Goal: Navigation & Orientation: Find specific page/section

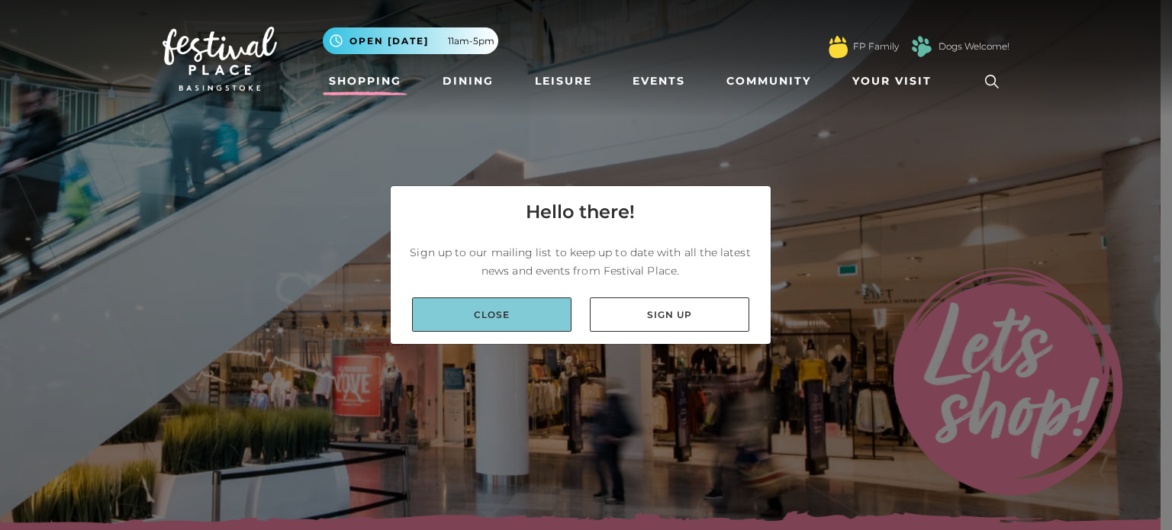
click at [514, 316] on link "Close" at bounding box center [491, 315] width 159 height 34
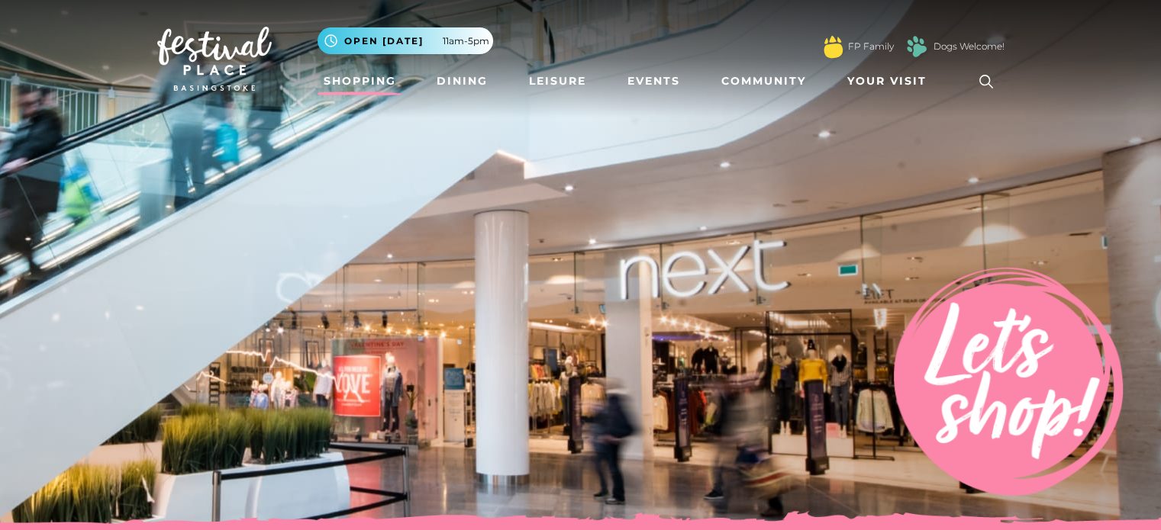
click at [342, 79] on link "Shopping" at bounding box center [359, 81] width 85 height 28
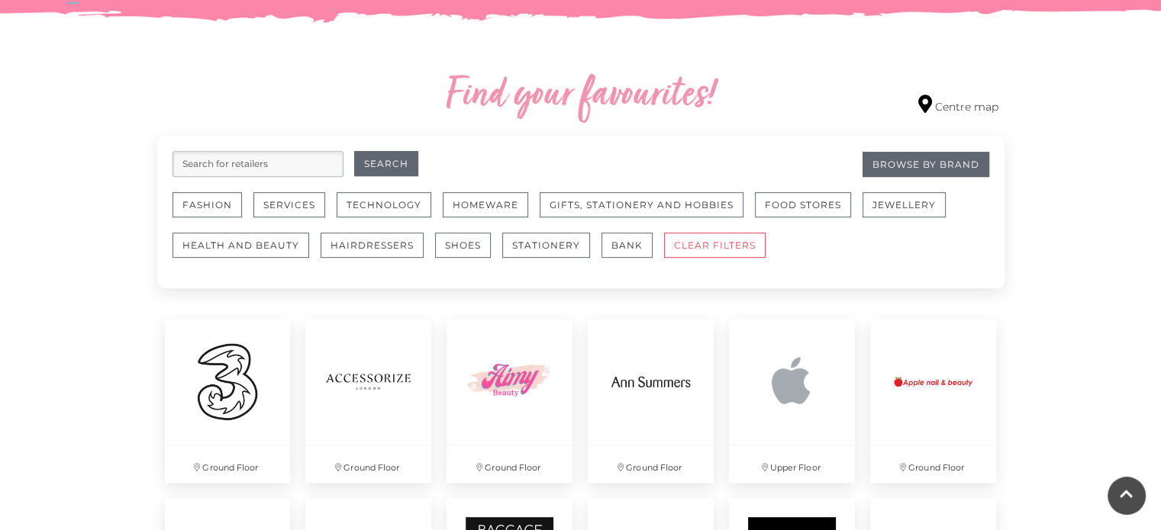
scroll to position [964, 0]
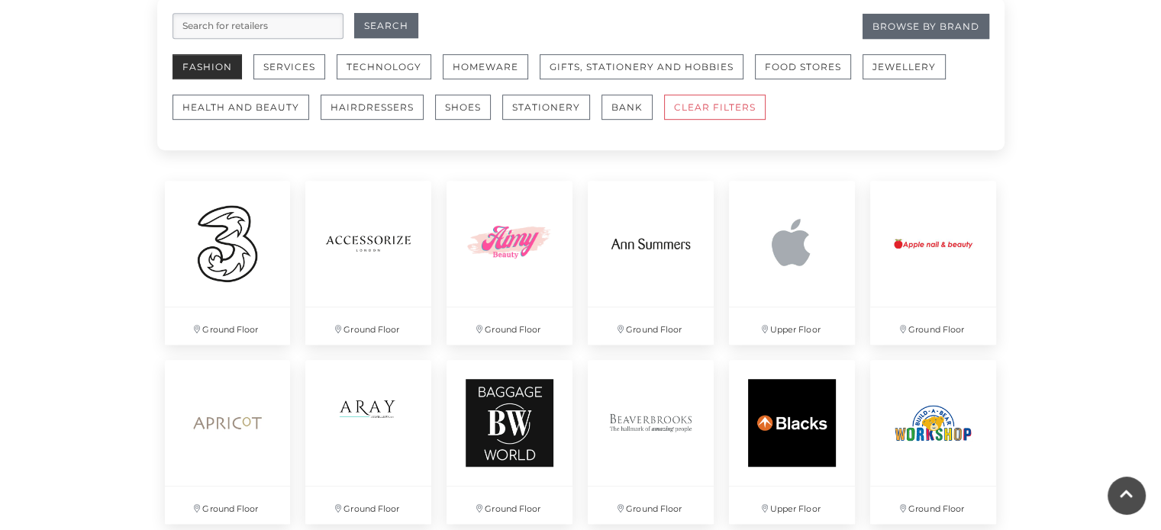
click at [211, 66] on button "Fashion" at bounding box center [206, 66] width 69 height 25
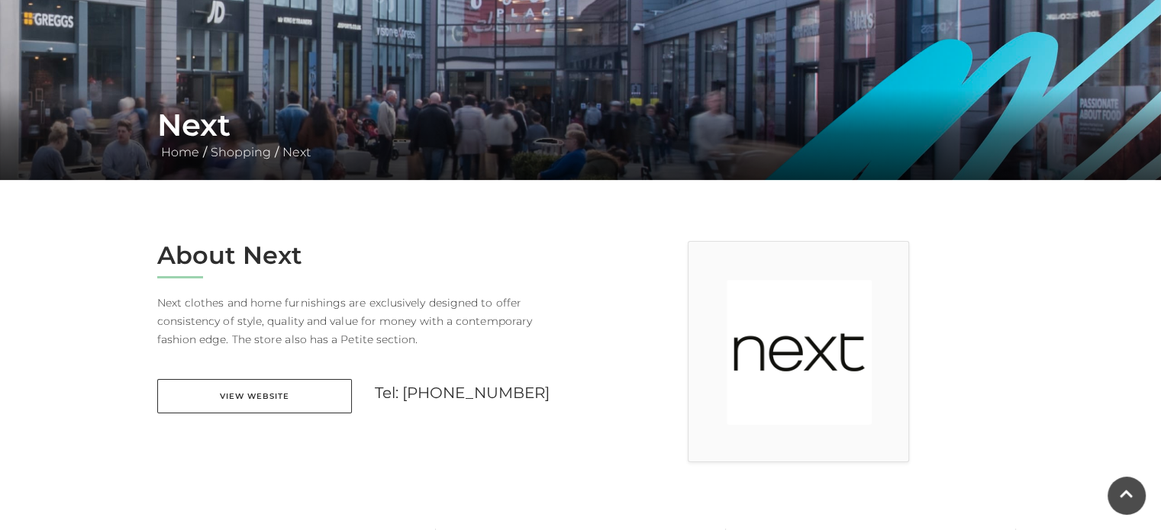
scroll to position [214, 0]
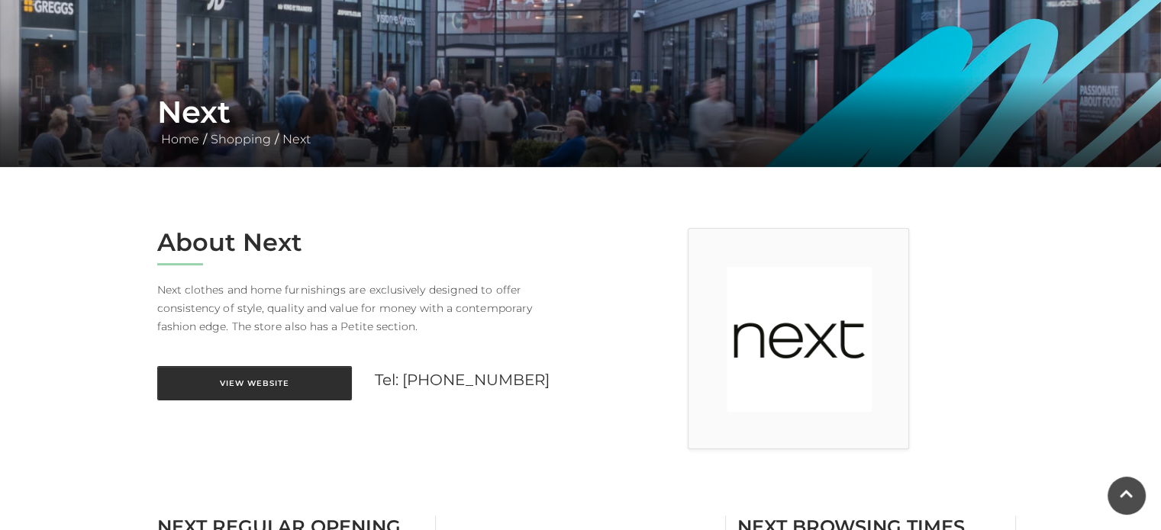
click at [222, 379] on link "View Website" at bounding box center [254, 383] width 195 height 34
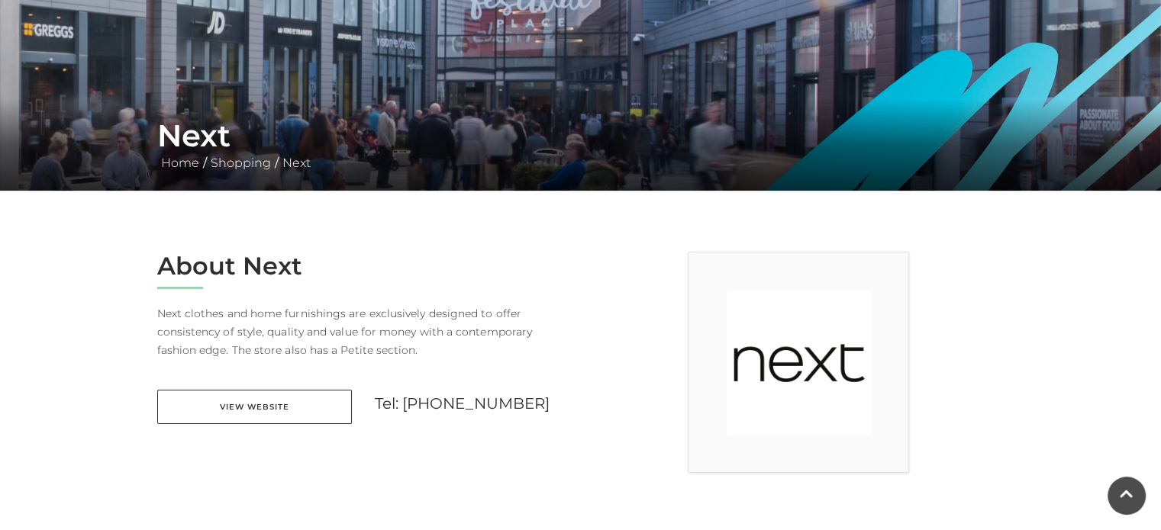
scroll to position [159, 0]
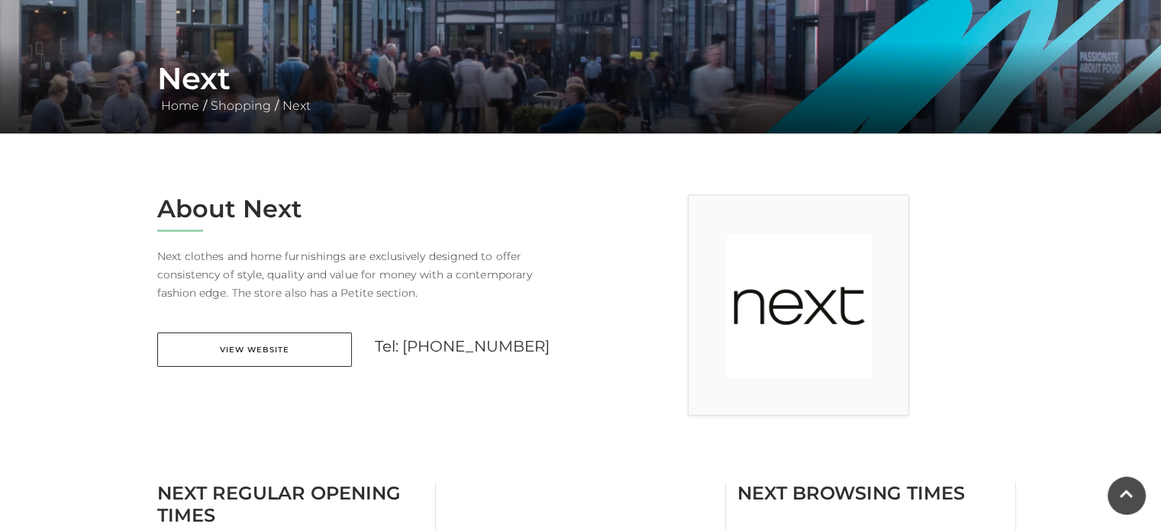
scroll to position [246, 0]
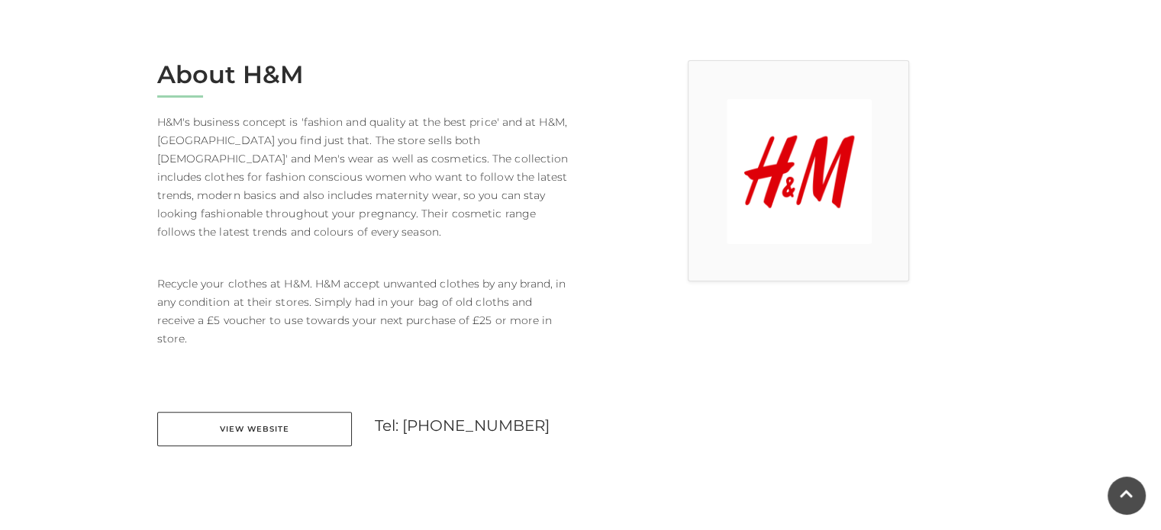
scroll to position [404, 0]
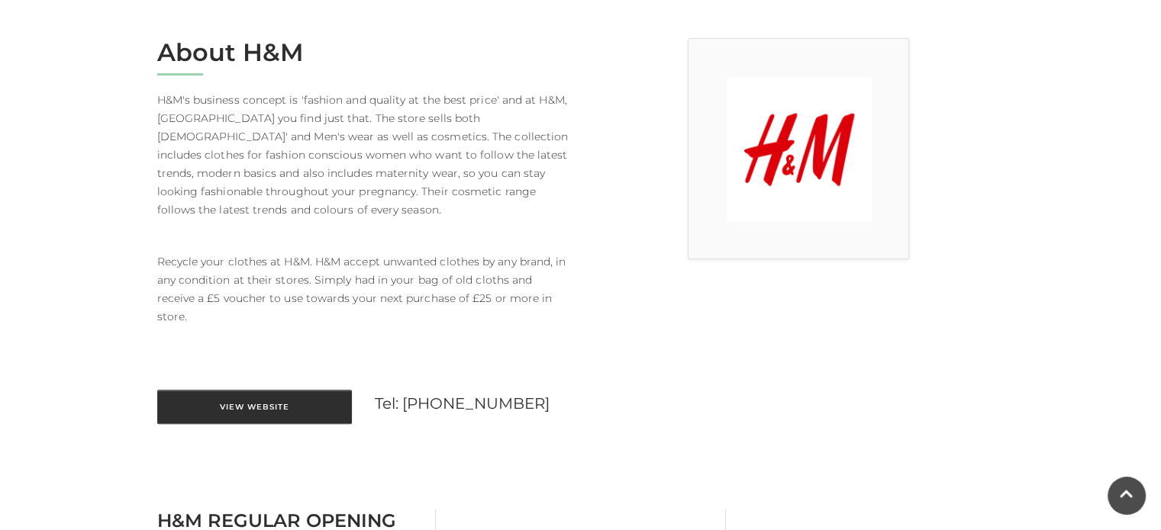
click at [240, 402] on link "View Website" at bounding box center [254, 407] width 195 height 34
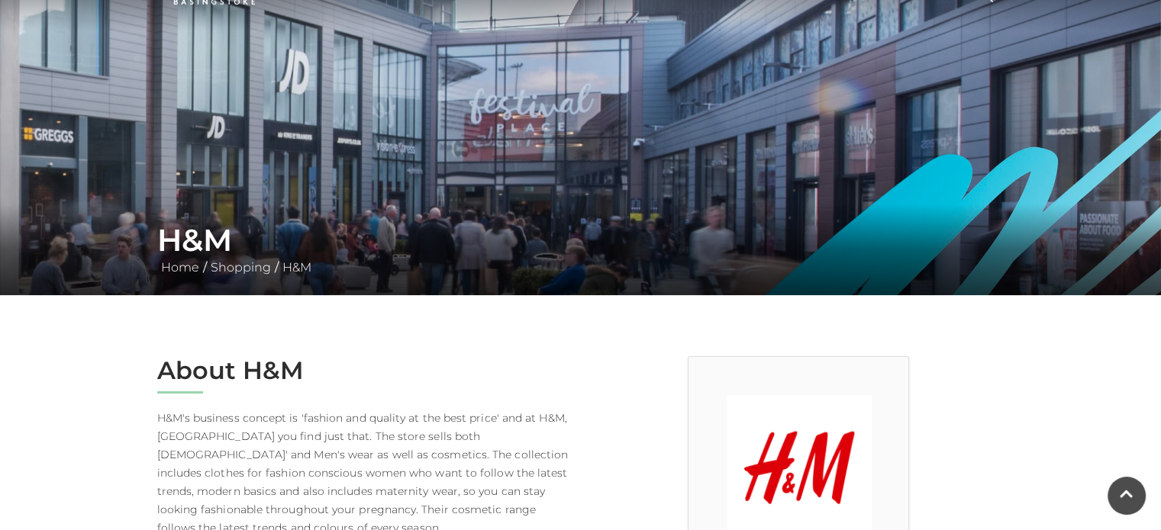
scroll to position [110, 0]
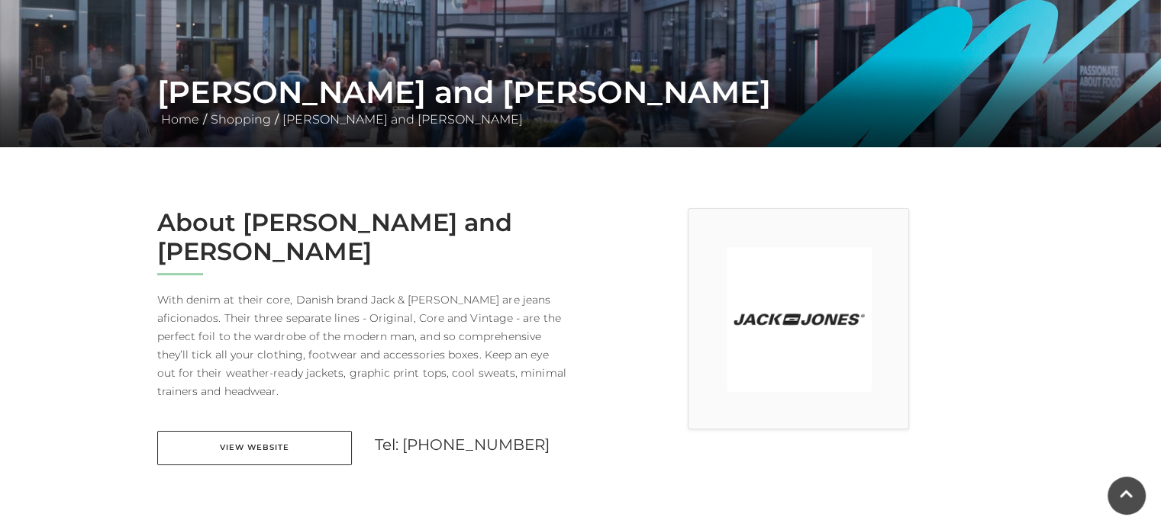
scroll to position [270, 0]
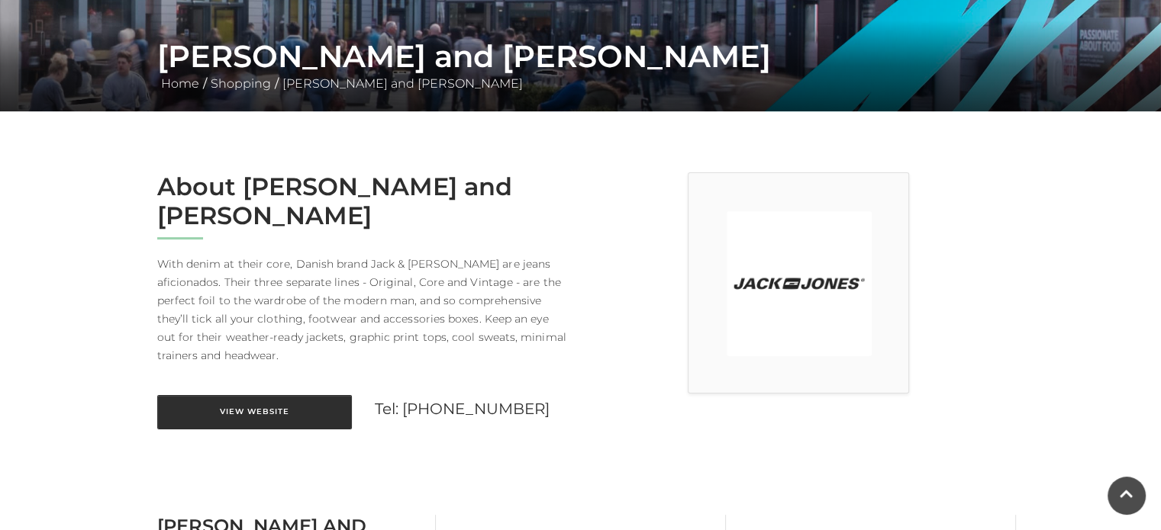
click at [244, 395] on link "View Website" at bounding box center [254, 412] width 195 height 34
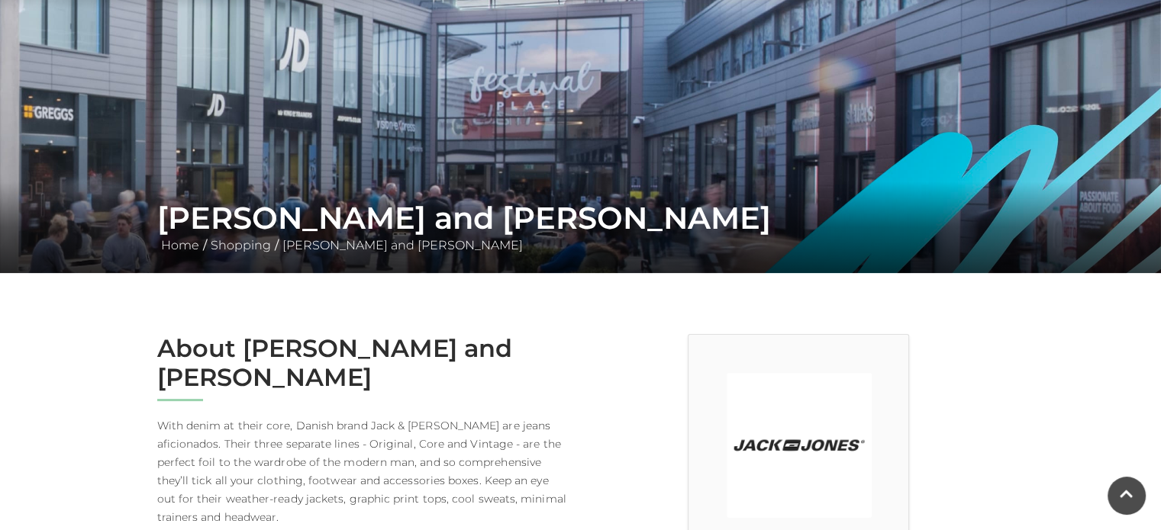
scroll to position [122, 0]
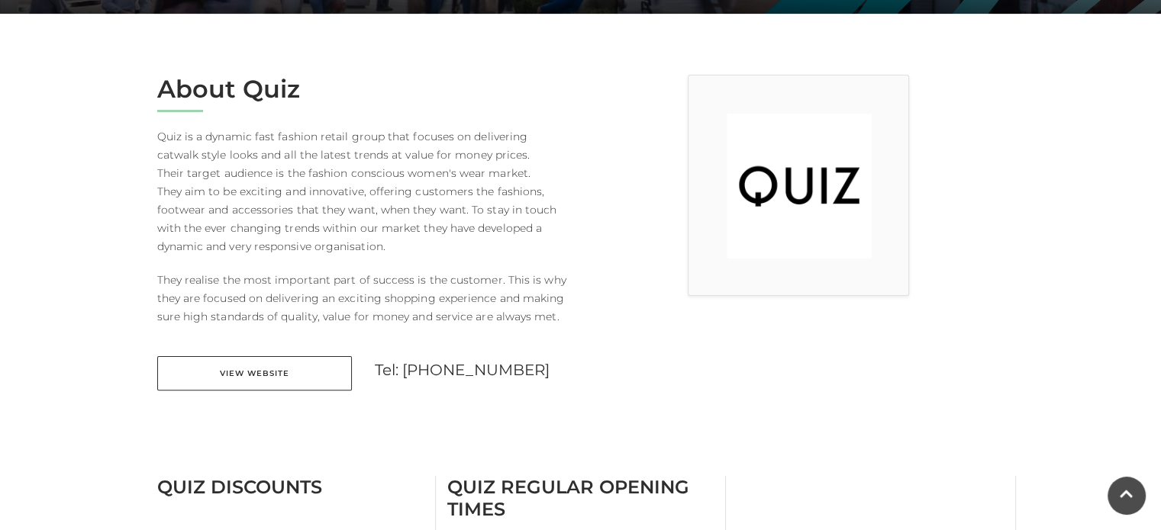
scroll to position [370, 0]
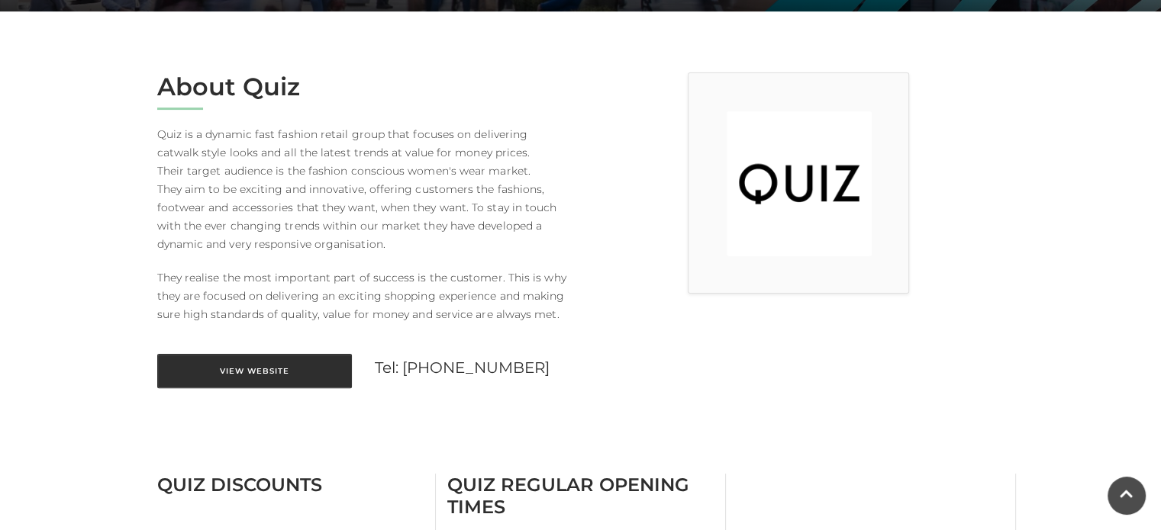
click at [229, 365] on link "View Website" at bounding box center [254, 371] width 195 height 34
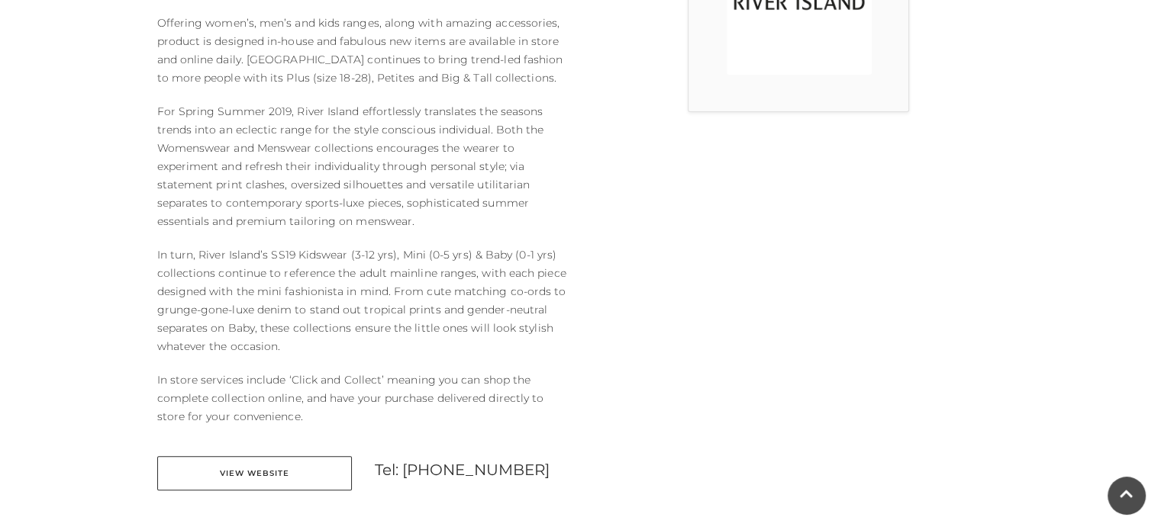
scroll to position [549, 0]
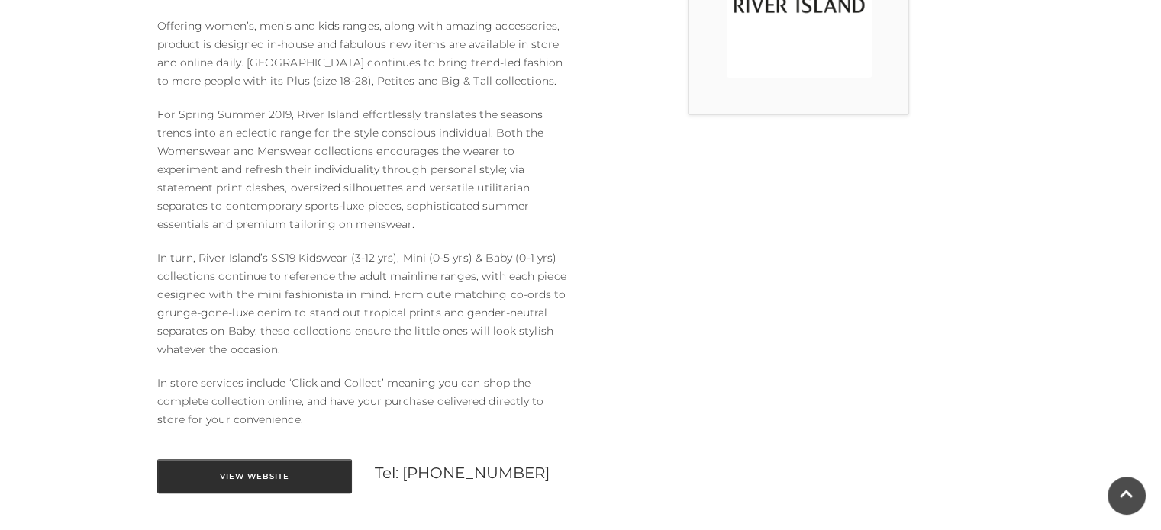
click at [236, 473] on link "View Website" at bounding box center [254, 476] width 195 height 34
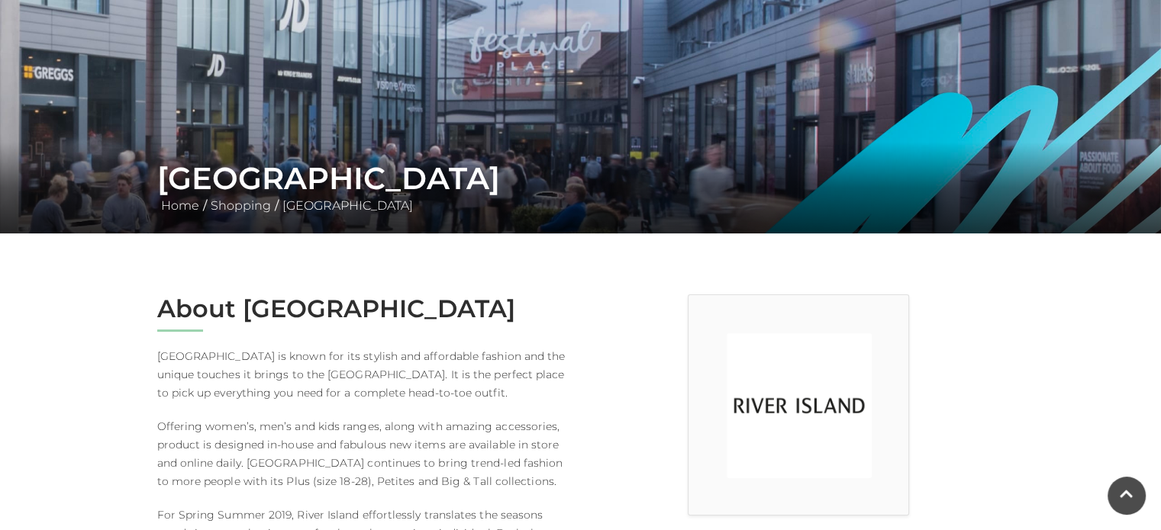
scroll to position [143, 0]
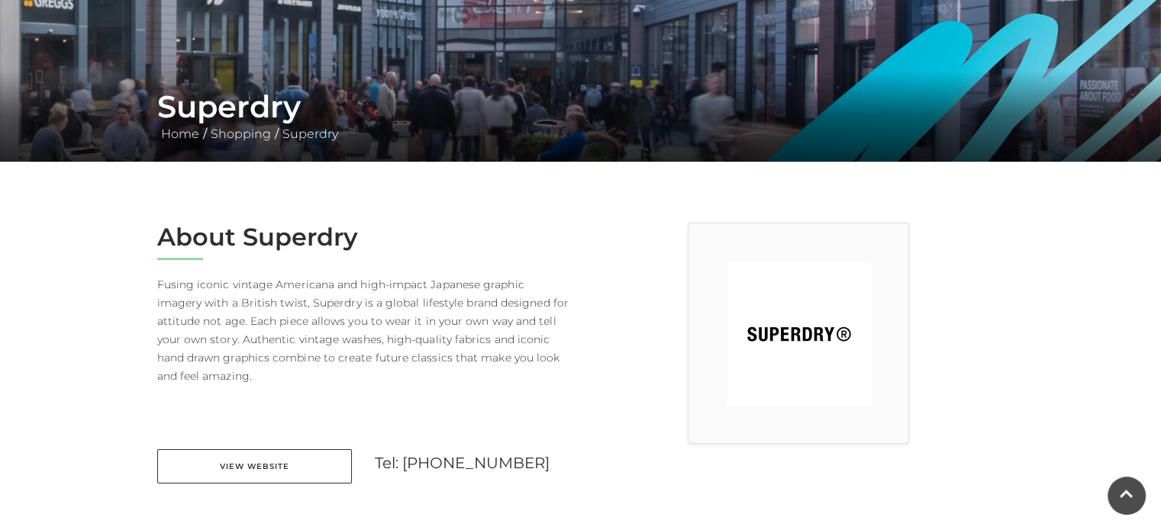
scroll to position [231, 0]
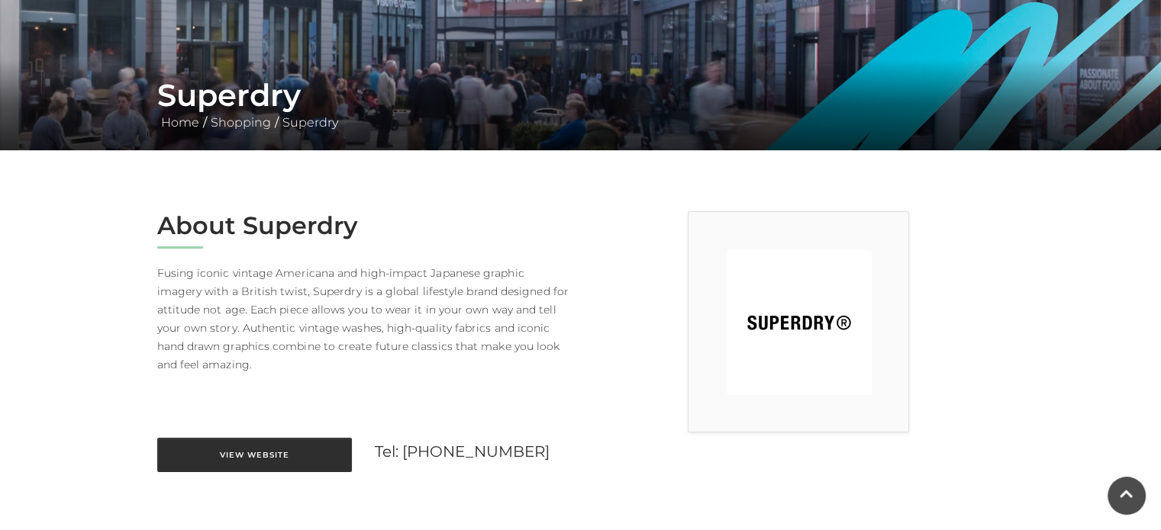
click at [256, 463] on link "View Website" at bounding box center [254, 455] width 195 height 34
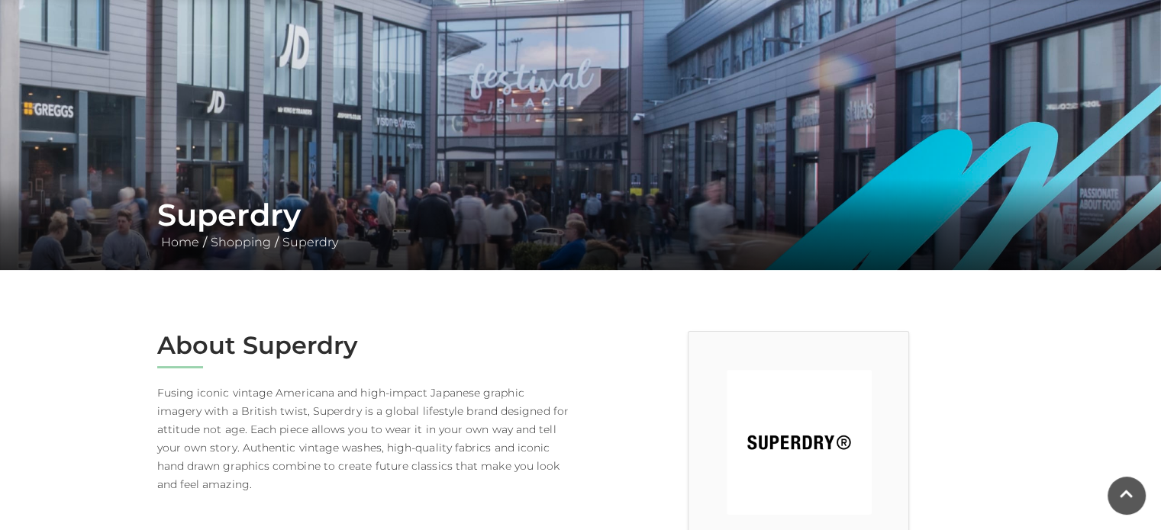
scroll to position [195, 0]
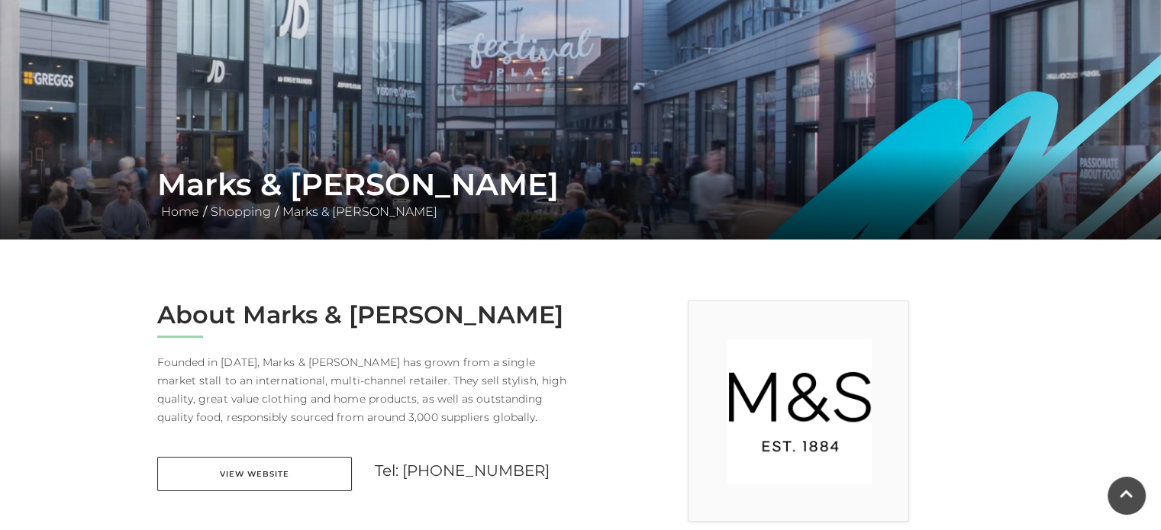
scroll to position [214, 0]
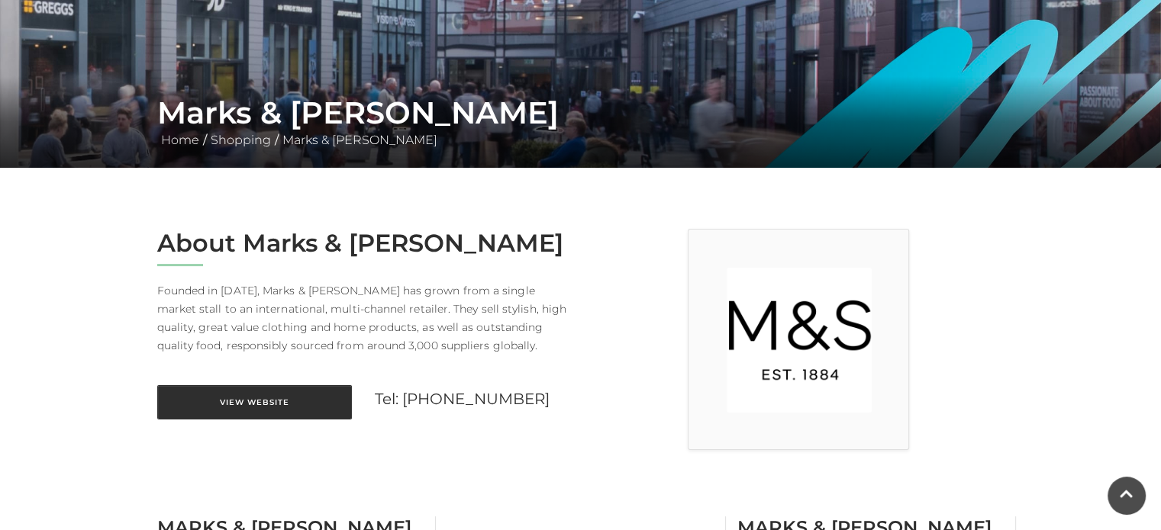
click at [300, 397] on link "View Website" at bounding box center [254, 402] width 195 height 34
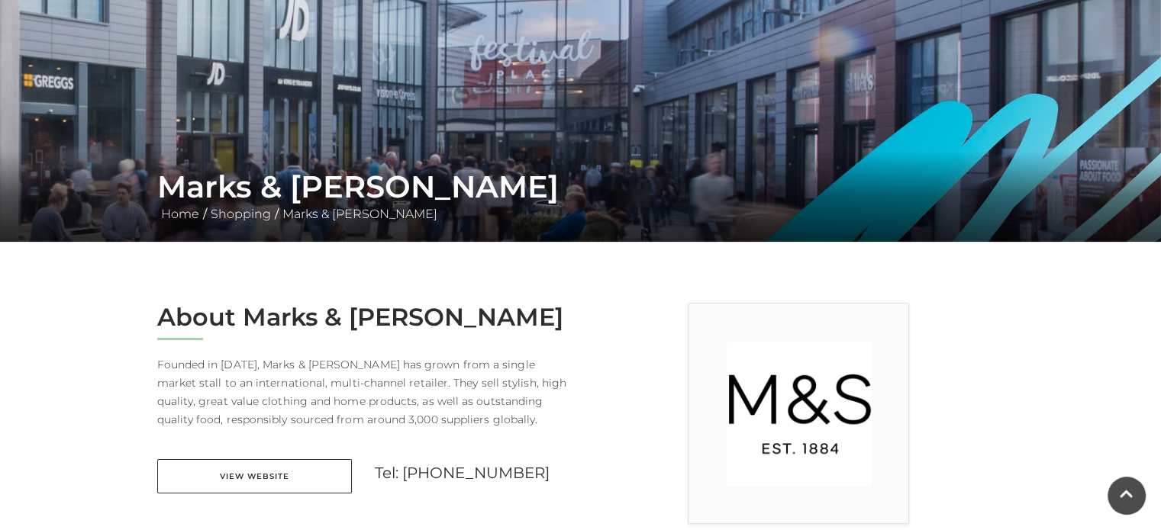
scroll to position [150, 0]
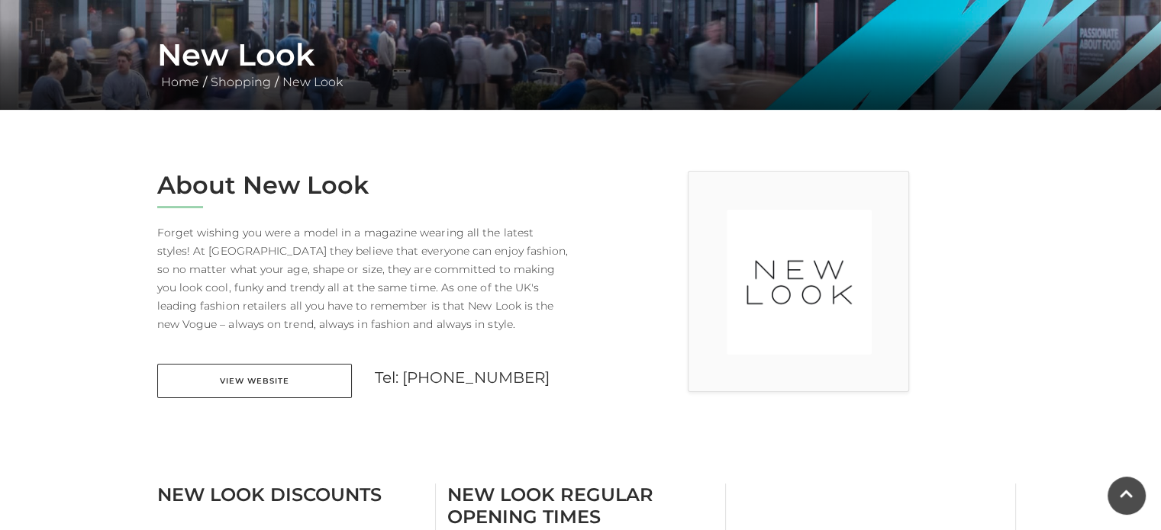
scroll to position [292, 0]
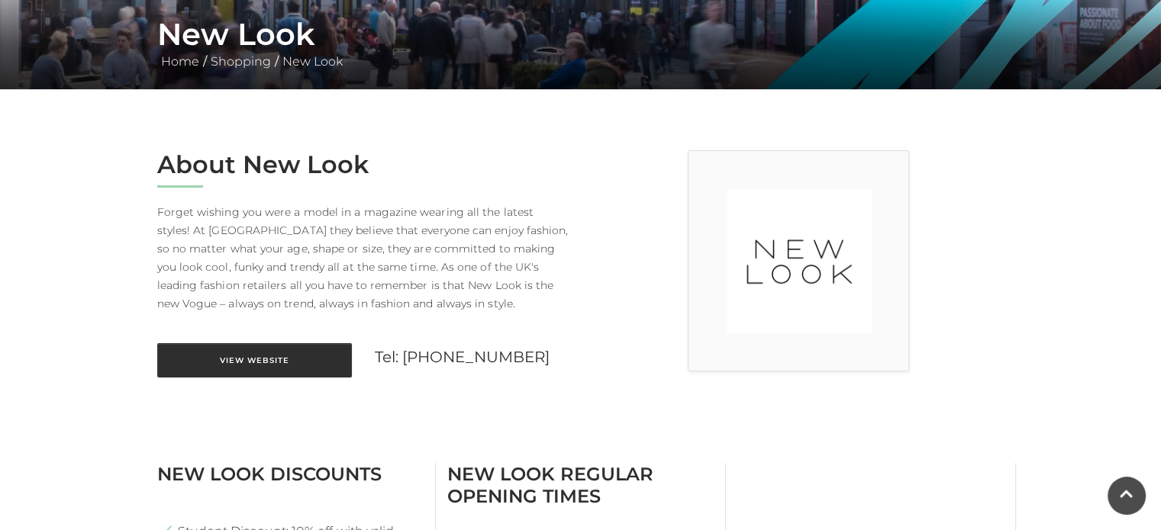
click at [226, 362] on link "View Website" at bounding box center [254, 360] width 195 height 34
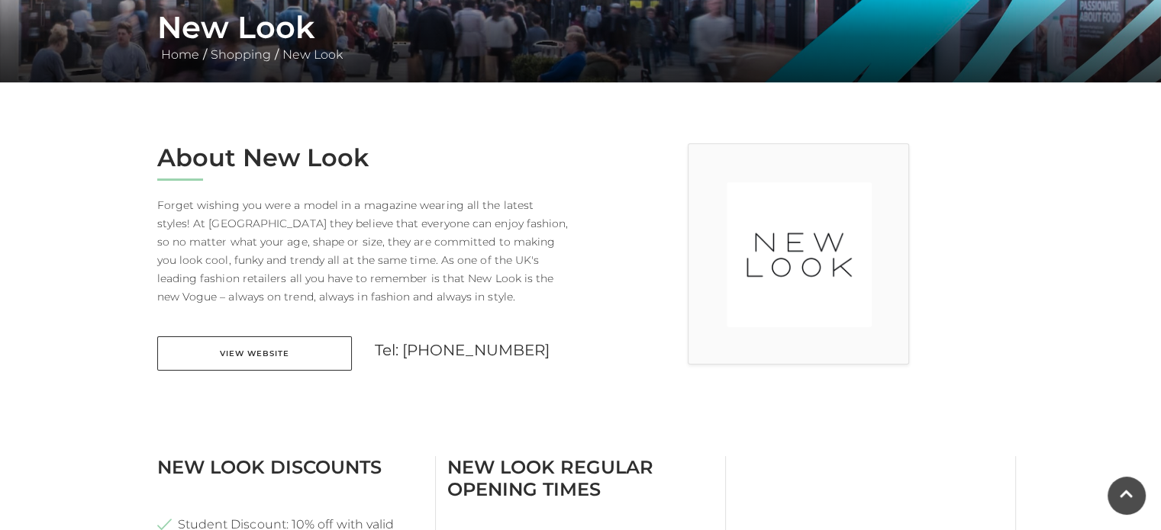
scroll to position [312, 0]
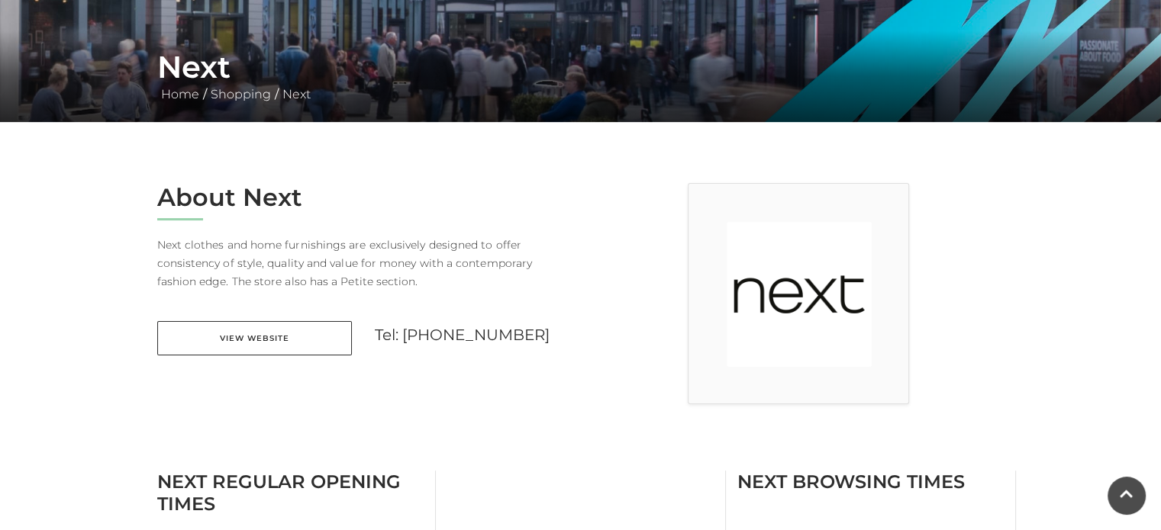
scroll to position [279, 0]
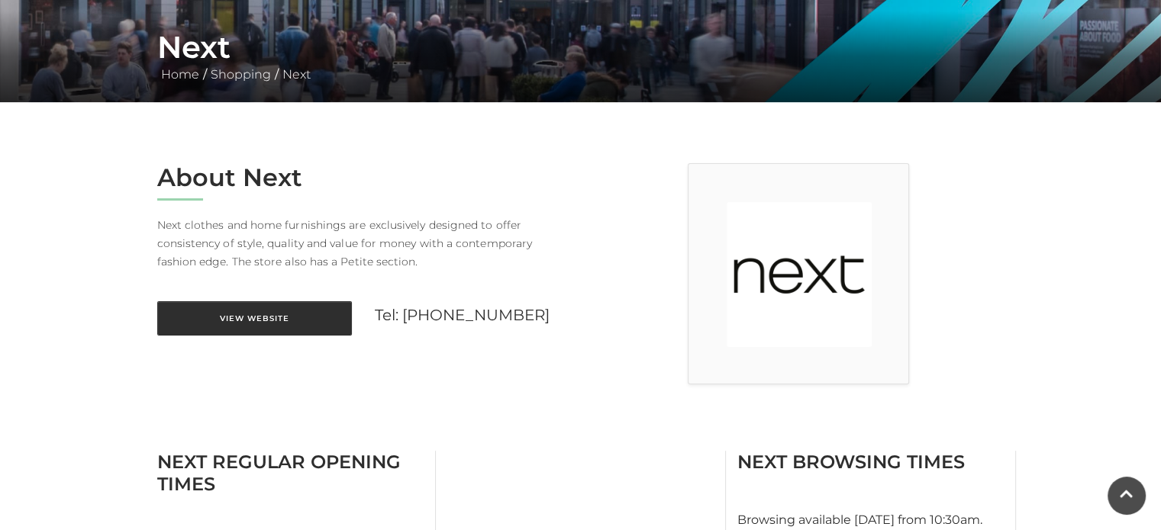
click at [196, 321] on link "View Website" at bounding box center [254, 318] width 195 height 34
click at [272, 317] on link "View Website" at bounding box center [254, 318] width 195 height 34
